Goal: Book appointment/travel/reservation

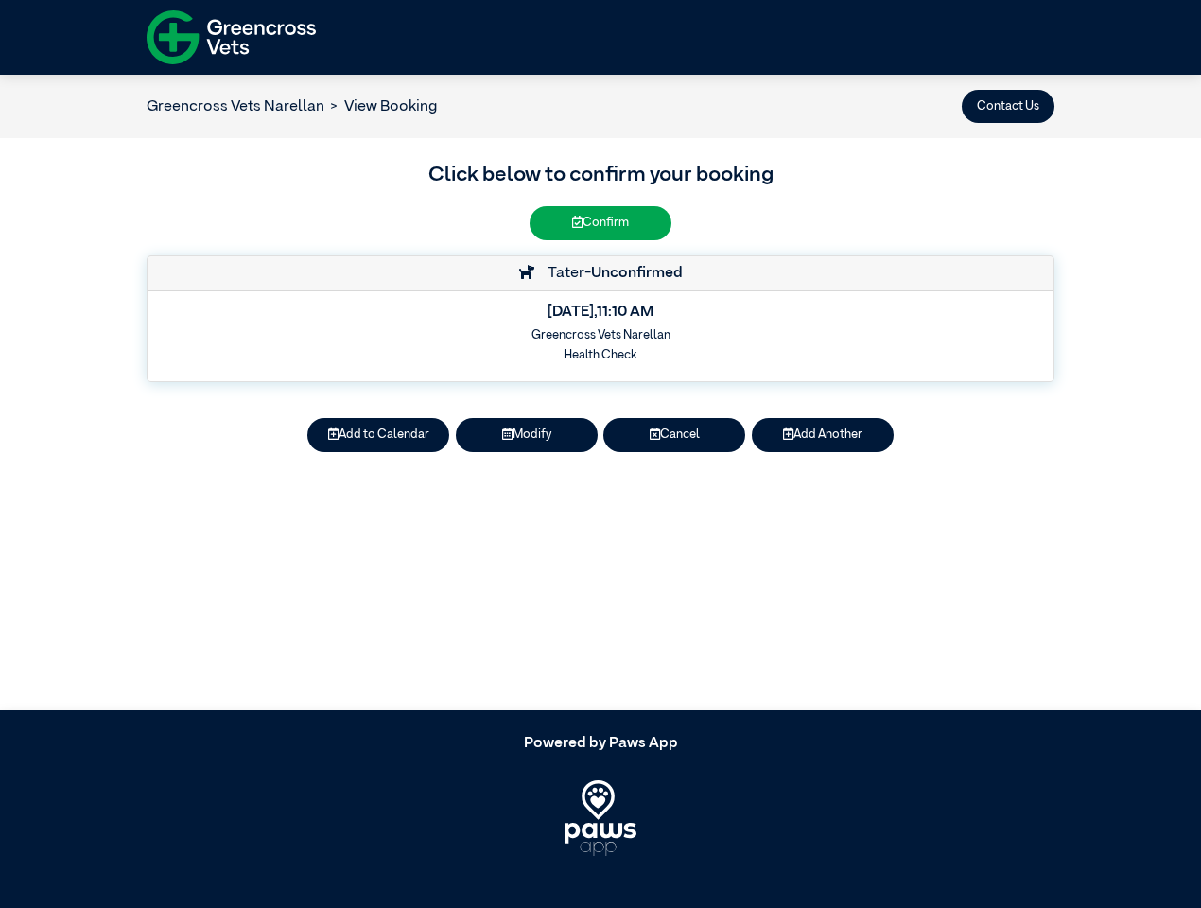
click at [1008, 106] on button "Contact Us" at bounding box center [1008, 106] width 93 height 33
click at [378, 435] on button "Add to Calendar" at bounding box center [378, 434] width 142 height 33
click at [527, 435] on button "Modify" at bounding box center [527, 434] width 142 height 33
click at [674, 435] on button "Cancel" at bounding box center [674, 434] width 142 height 33
click at [823, 435] on button "Add Another" at bounding box center [823, 434] width 142 height 33
